Goal: Information Seeking & Learning: Understand process/instructions

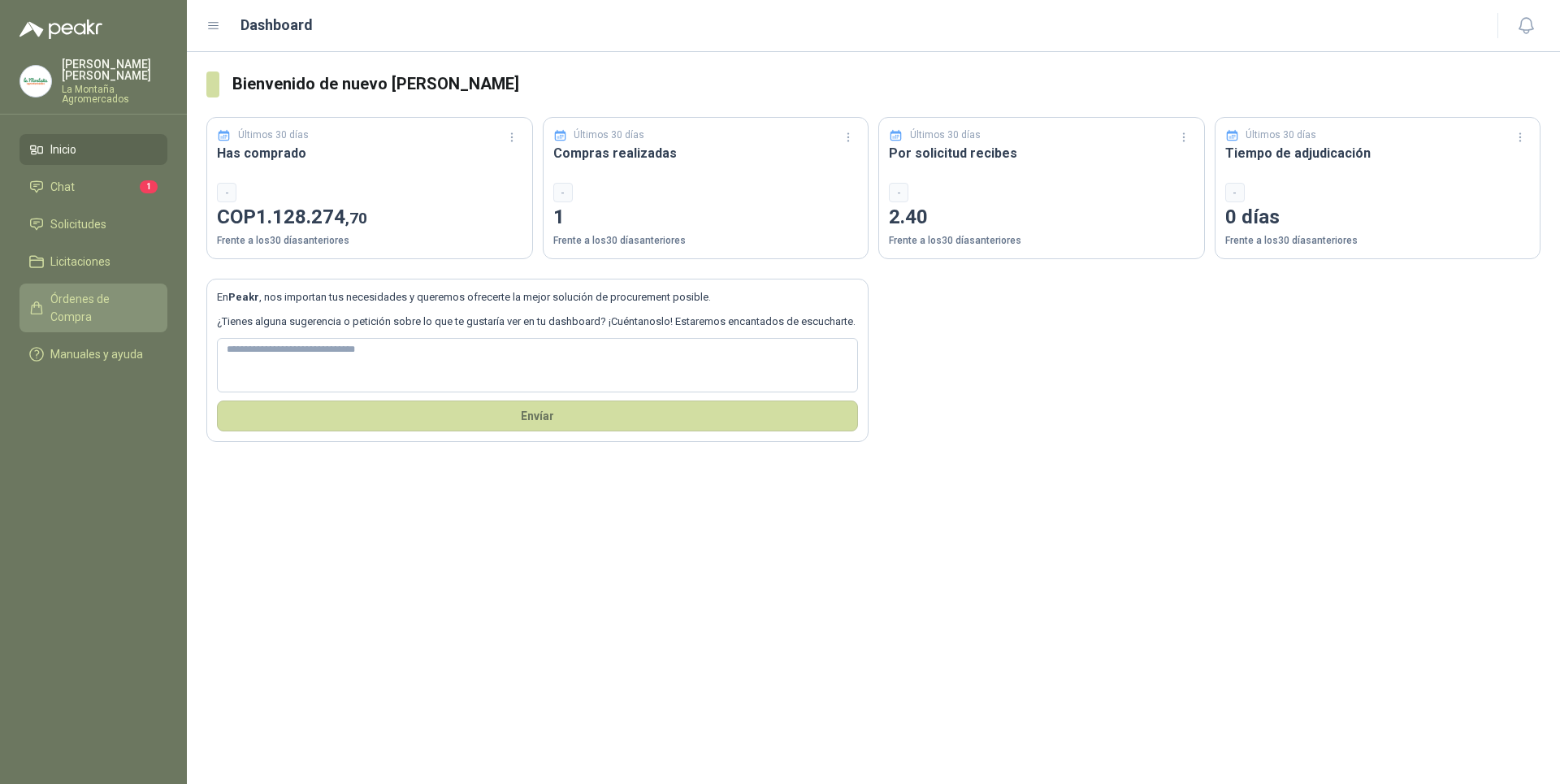
click at [86, 296] on span "Órdenes de Compra" at bounding box center [101, 307] width 102 height 36
click at [72, 345] on span "Manuales y ayuda" at bounding box center [96, 354] width 92 height 18
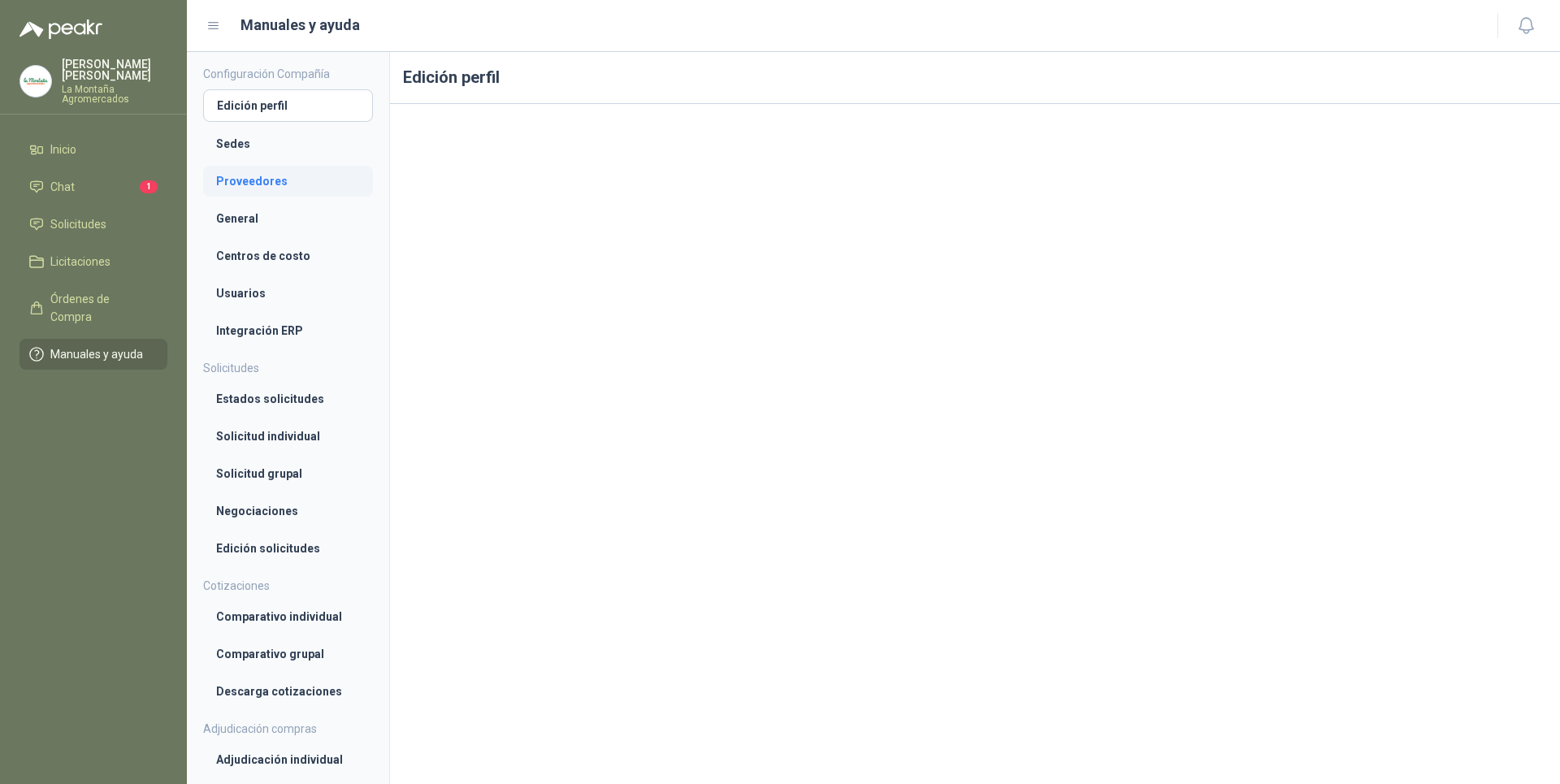
click at [265, 181] on li "Proveedores" at bounding box center [288, 180] width 144 height 18
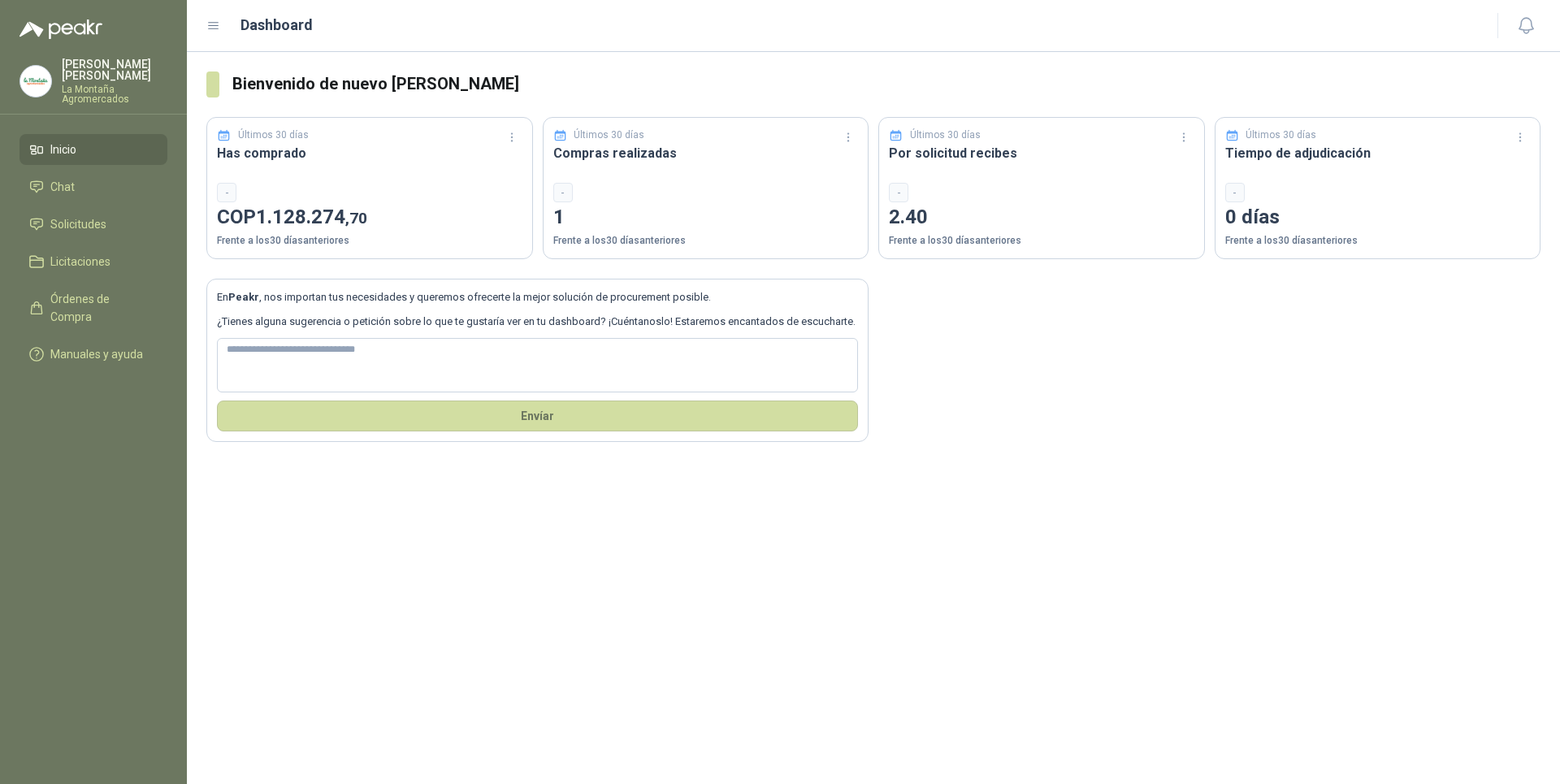
click at [34, 72] on img at bounding box center [36, 81] width 30 height 30
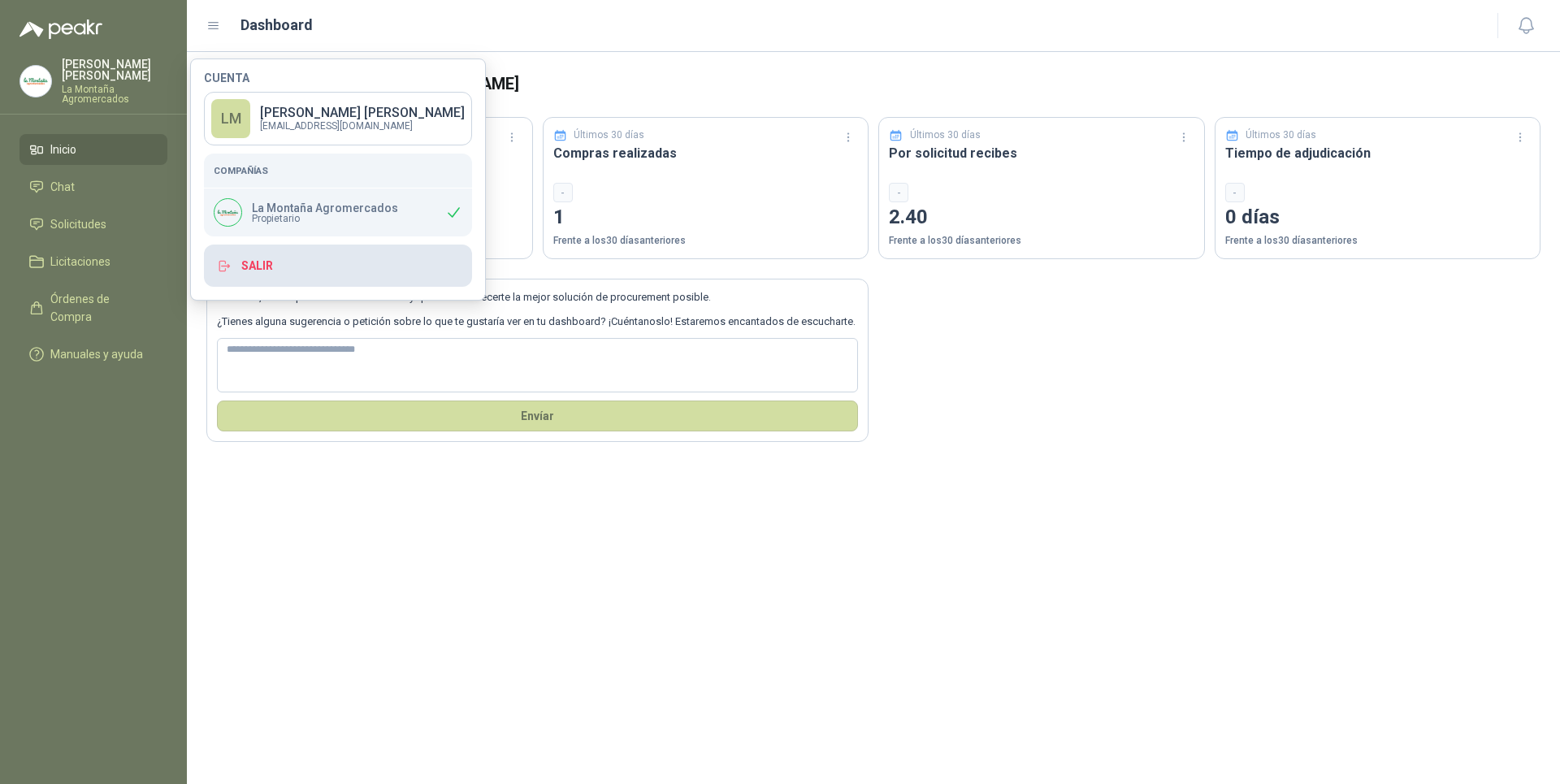
click at [265, 262] on button "Salir" at bounding box center [338, 266] width 268 height 42
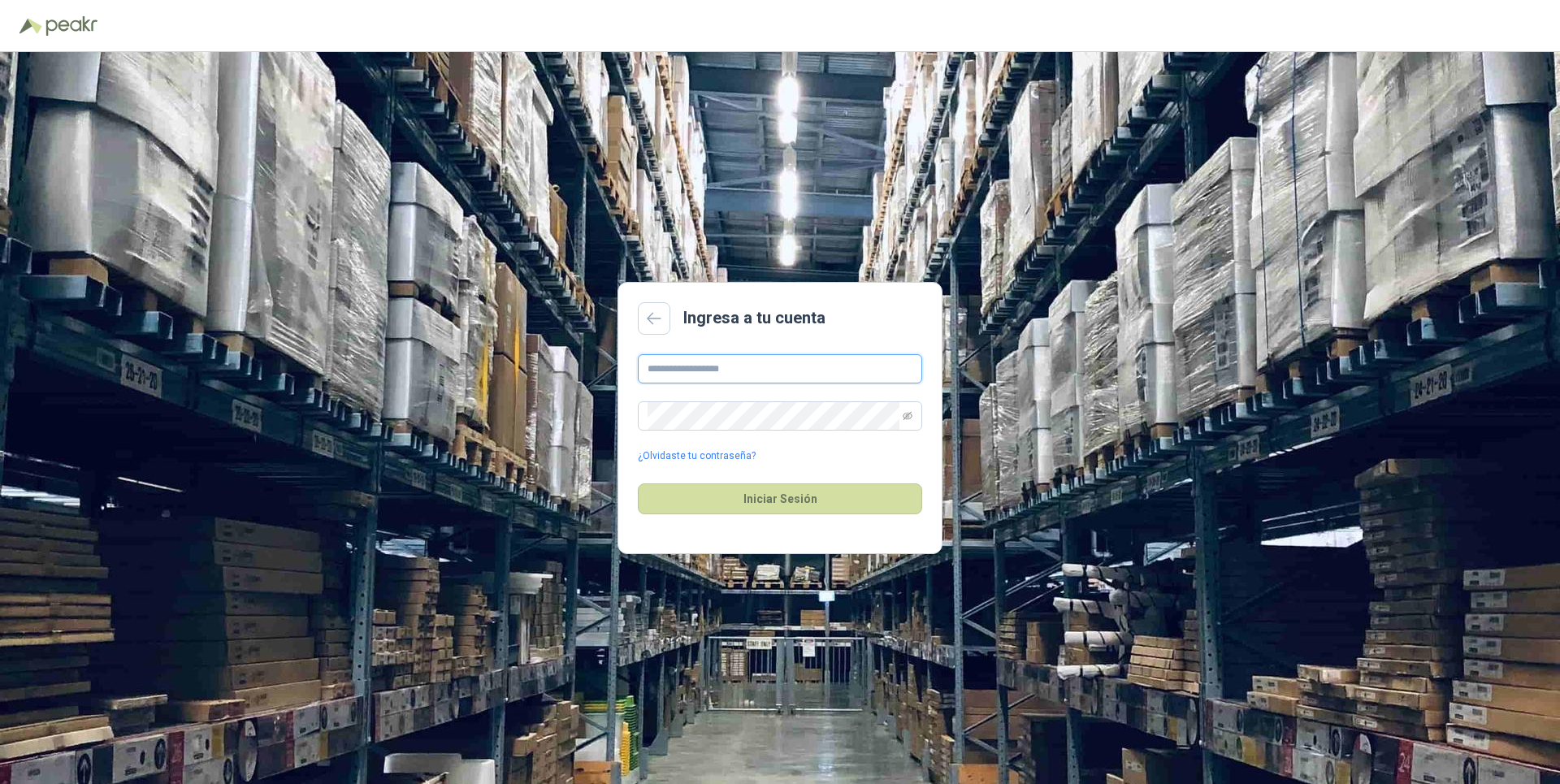
click at [711, 365] on input "text" at bounding box center [780, 368] width 285 height 30
type input "**********"
click at [638, 483] on button "Iniciar Sesión" at bounding box center [780, 499] width 285 height 30
